Goal: Use online tool/utility: Utilize a website feature to perform a specific function

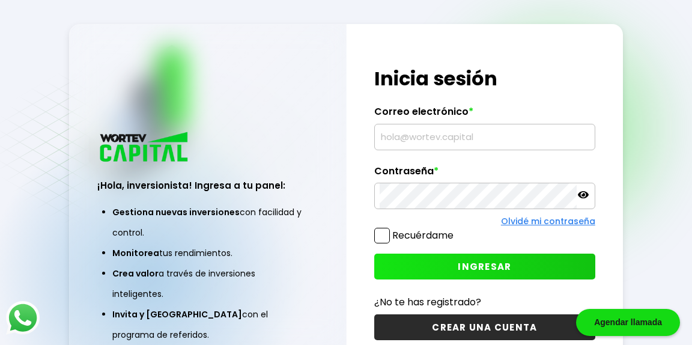
click at [382, 239] on span at bounding box center [382, 236] width 16 height 16
click at [456, 230] on input "Recuérdame" at bounding box center [456, 230] width 0 height 0
click at [403, 139] on input "text" at bounding box center [485, 136] width 210 height 25
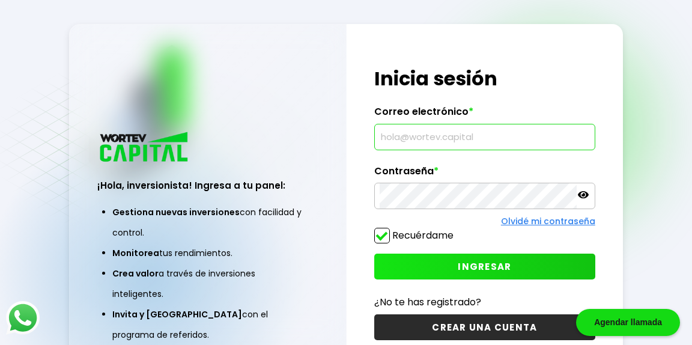
type input "[EMAIL_ADDRESS][DOMAIN_NAME]"
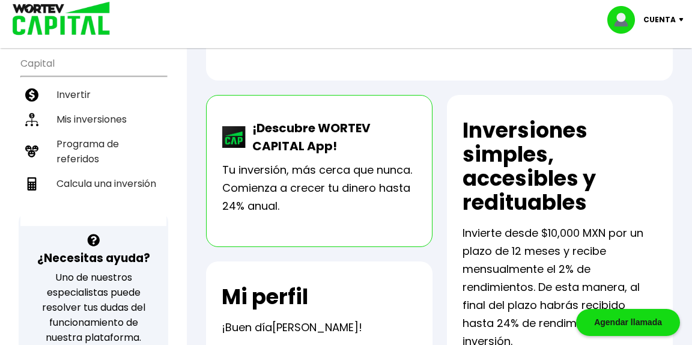
scroll to position [243, 0]
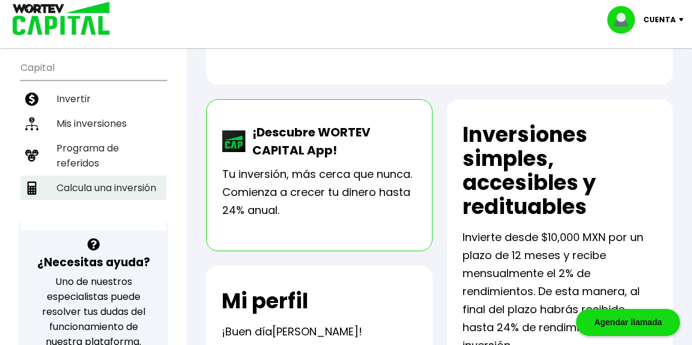
click at [130, 175] on li "Calcula una inversión" at bounding box center [93, 187] width 146 height 25
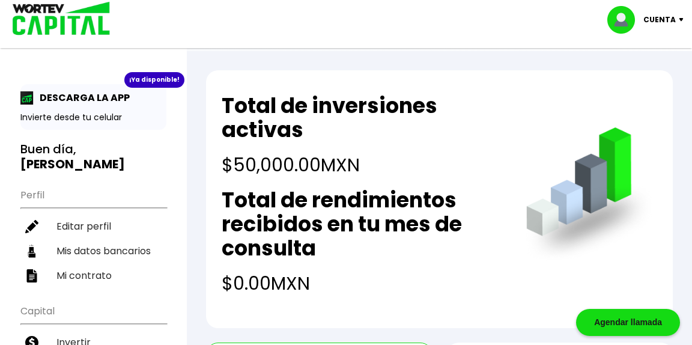
select select "1"
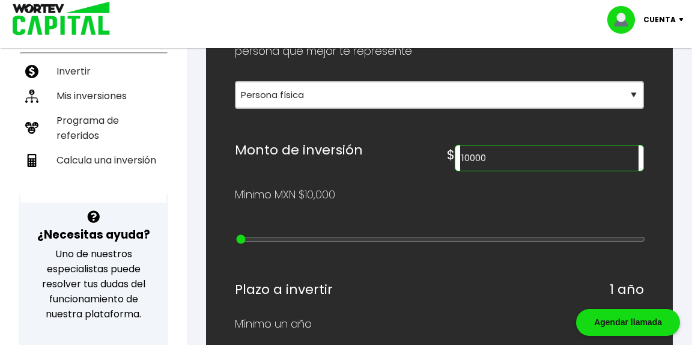
scroll to position [285, 0]
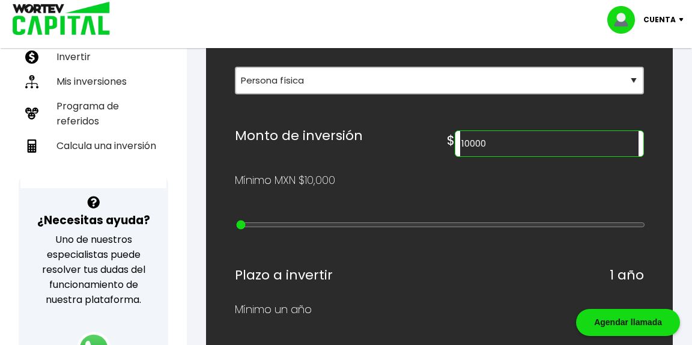
click at [543, 156] on input "10000" at bounding box center [549, 143] width 178 height 25
click at [437, 189] on div "Mínimo MXN $10,000" at bounding box center [439, 180] width 409 height 18
type input "20000"
type input "1"
type input "30000"
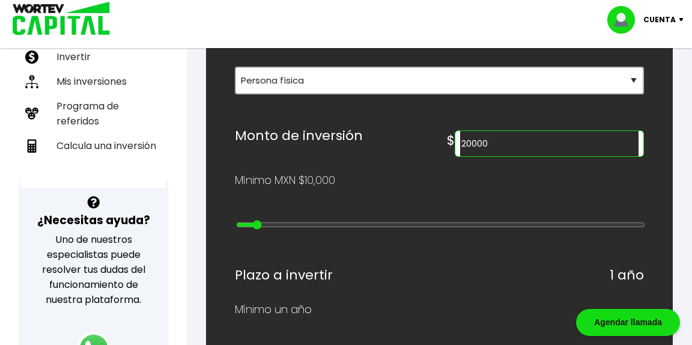
type input "2"
type input "40000"
type input "3"
type input "50000"
type input "4"
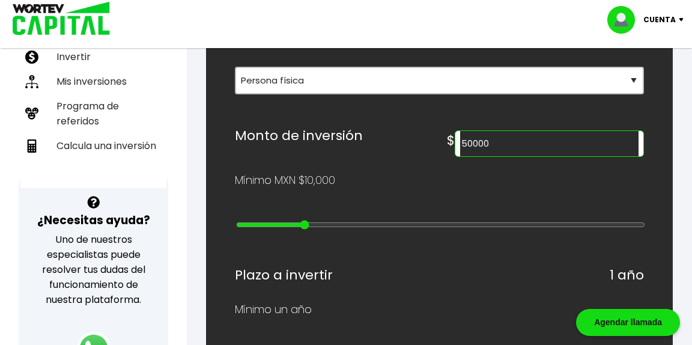
type input "60000"
type input "5"
type input "70000"
drag, startPoint x: 255, startPoint y: 266, endPoint x: 350, endPoint y: 263, distance: 95.0
type input "6"
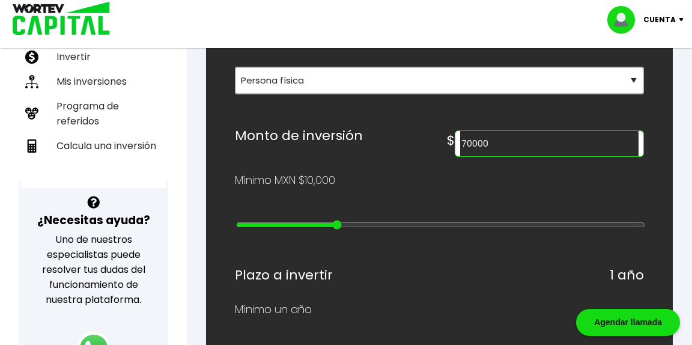
click at [350, 230] on input "range" at bounding box center [440, 225] width 409 height 10
type input "80000"
type input "7"
type input "90000"
type input "8"
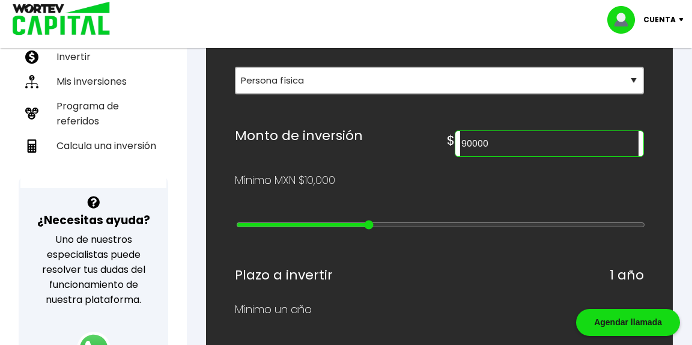
type input "100000"
drag, startPoint x: 346, startPoint y: 269, endPoint x: 388, endPoint y: 267, distance: 42.1
type input "9"
click at [388, 230] on input "range" at bounding box center [440, 225] width 409 height 10
click at [391, 230] on div "¿Cuánto quieres invertir? WORTEV CAPITAL crece tu dinero apoyando empresas mexi…" at bounding box center [439, 336] width 409 height 885
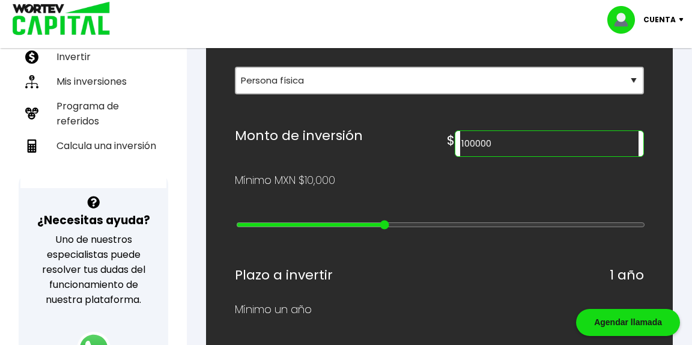
drag, startPoint x: 565, startPoint y: 174, endPoint x: 546, endPoint y: 175, distance: 19.2
click at [546, 156] on input "100000" at bounding box center [549, 143] width 178 height 25
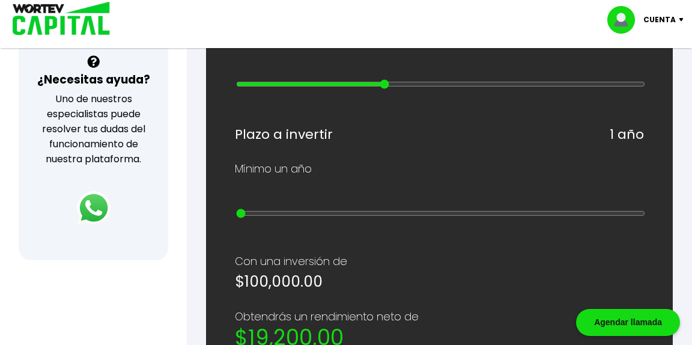
scroll to position [428, 0]
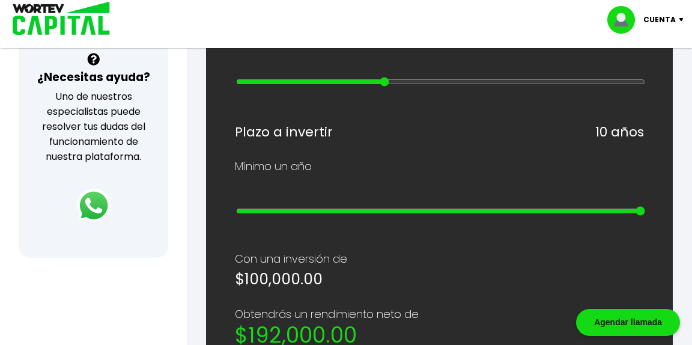
drag, startPoint x: 254, startPoint y: 277, endPoint x: 692, endPoint y: 284, distance: 438.1
type input "10"
click at [645, 216] on input "range" at bounding box center [440, 211] width 409 height 10
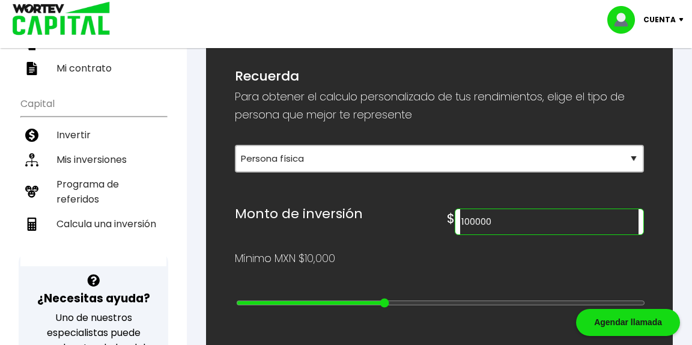
scroll to position [215, 0]
